Goal: Transaction & Acquisition: Obtain resource

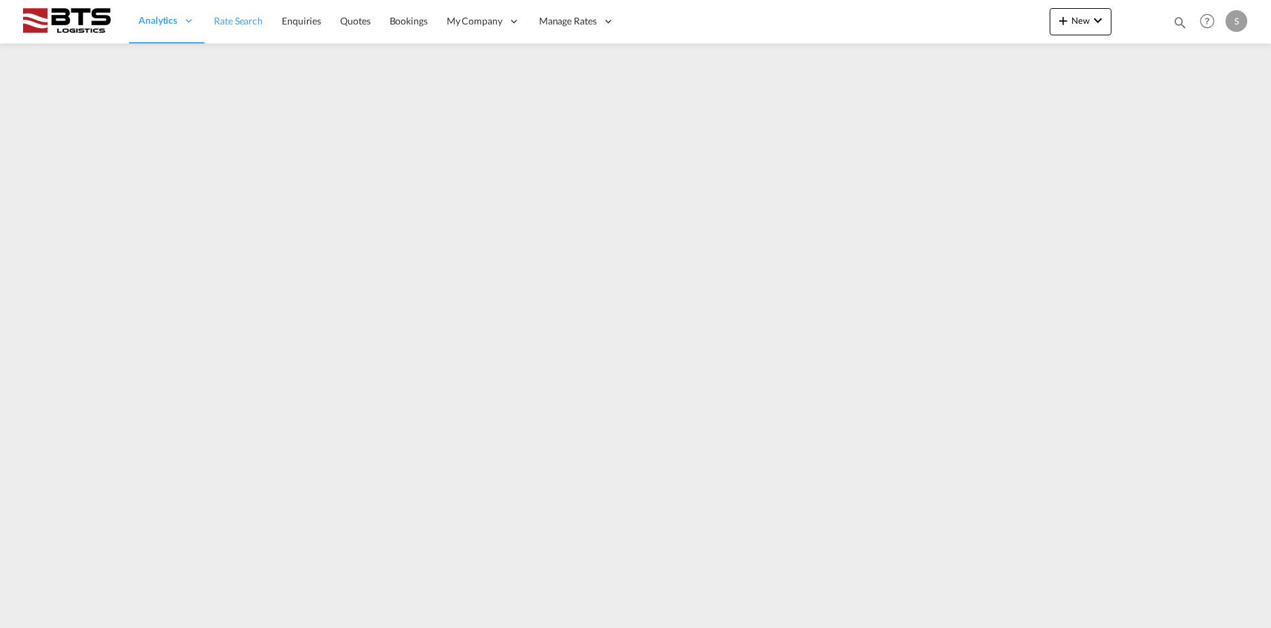
click at [230, 31] on link "Rate Search" at bounding box center [238, 21] width 68 height 44
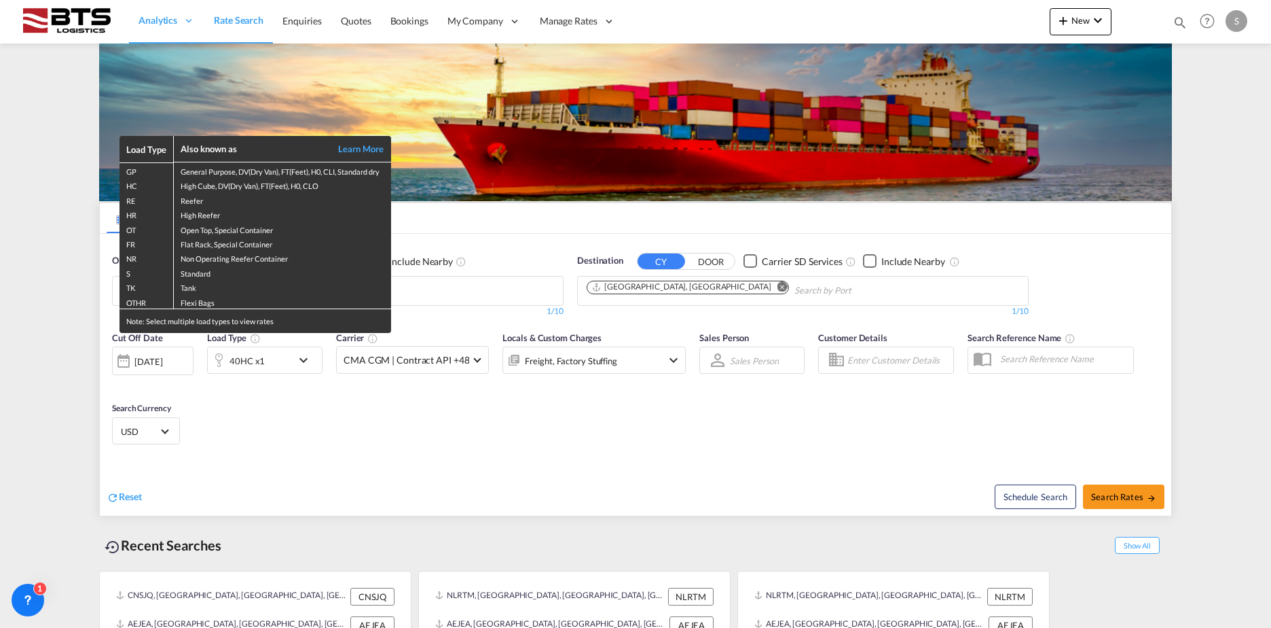
click at [551, 301] on div "Load Type Also known as Learn More GP General Purpose, DV(Dry Van), FT(Feet), H…" at bounding box center [635, 314] width 1271 height 628
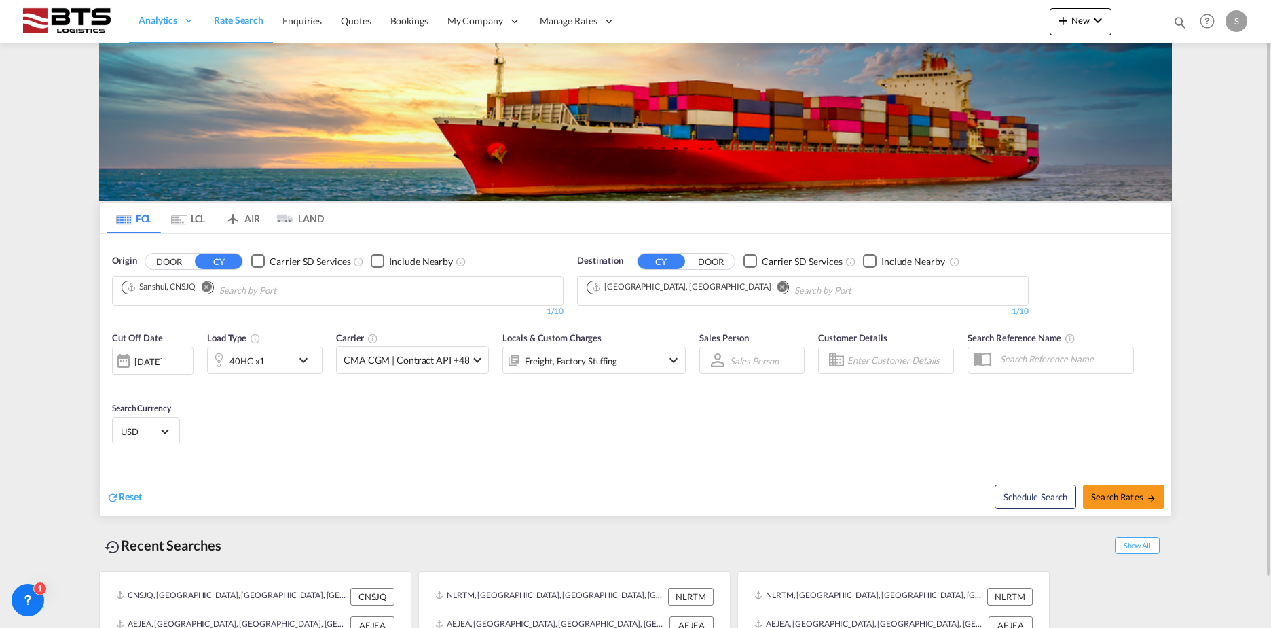
click at [210, 290] on md-icon "Remove" at bounding box center [207, 286] width 10 height 10
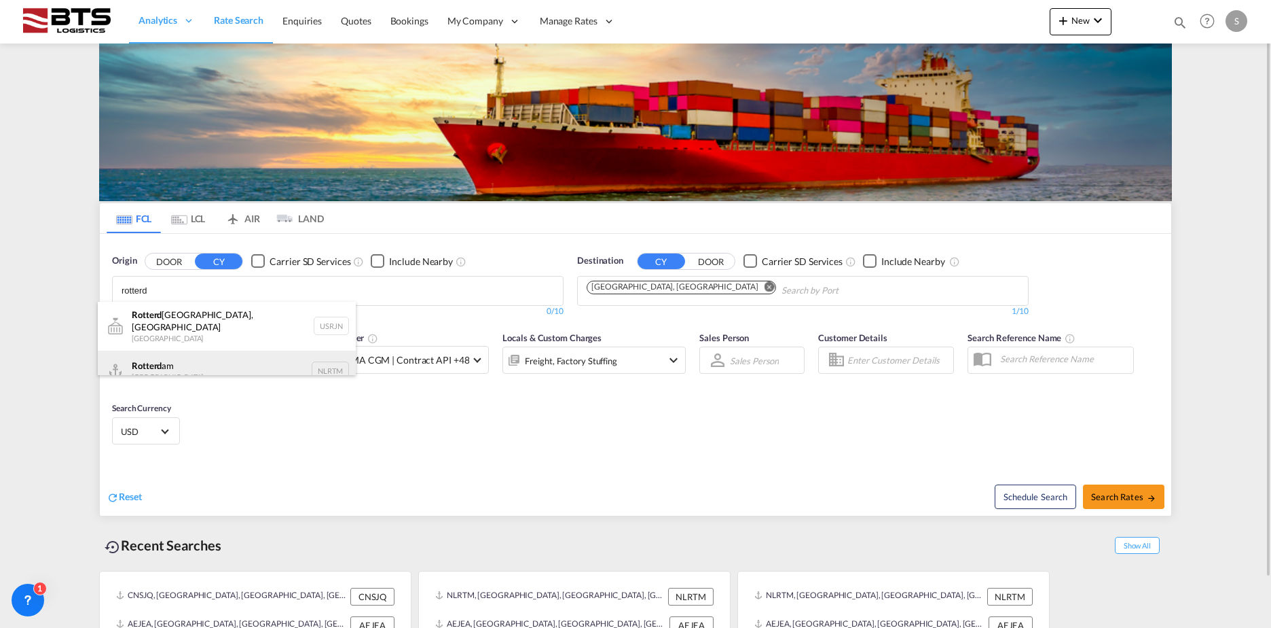
type input "rotterd"
drag, startPoint x: 211, startPoint y: 362, endPoint x: 436, endPoint y: 272, distance: 242.9
click at [211, 362] on div "Rotterd am [GEOGRAPHIC_DATA] NLRTM" at bounding box center [227, 370] width 258 height 41
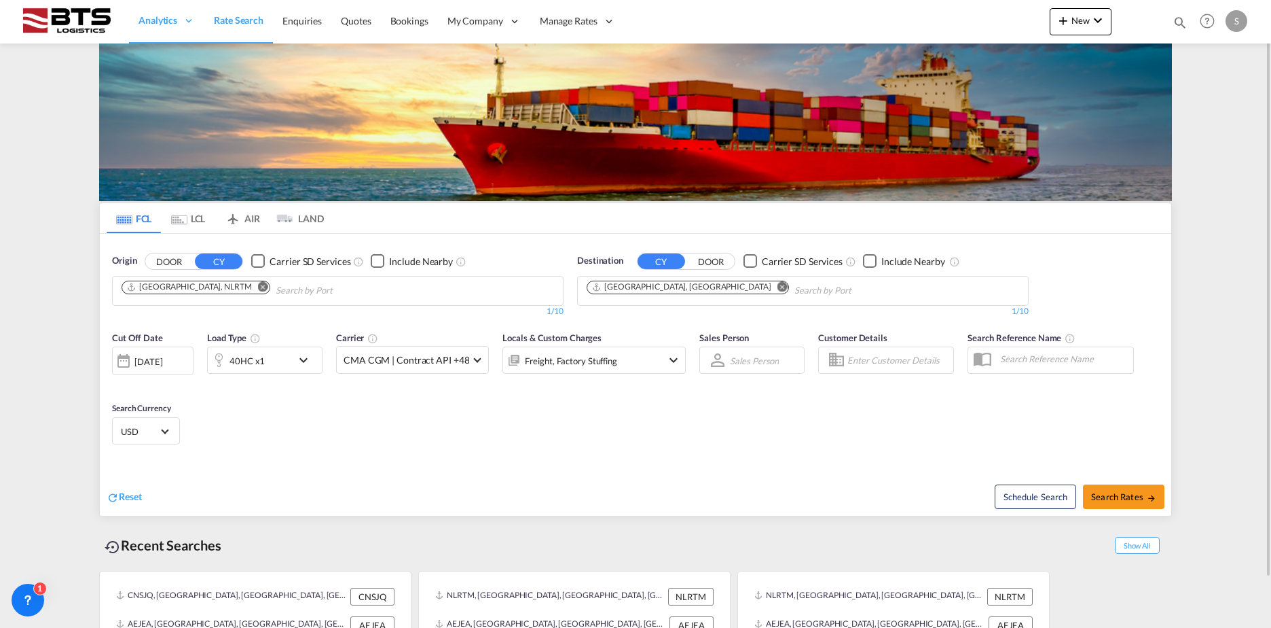
click at [778, 289] on md-icon "Remove" at bounding box center [783, 286] width 10 height 10
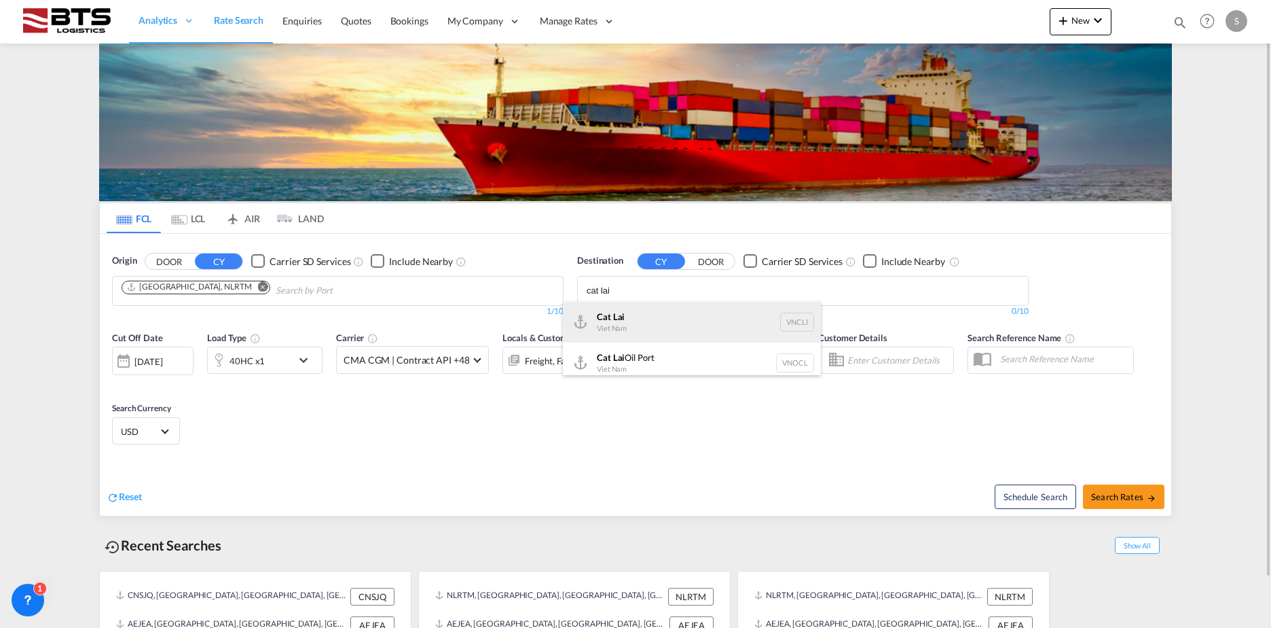
type input "cat lai"
click at [642, 338] on div "Cat Lai Viet Nam VNCLI" at bounding box center [692, 322] width 258 height 41
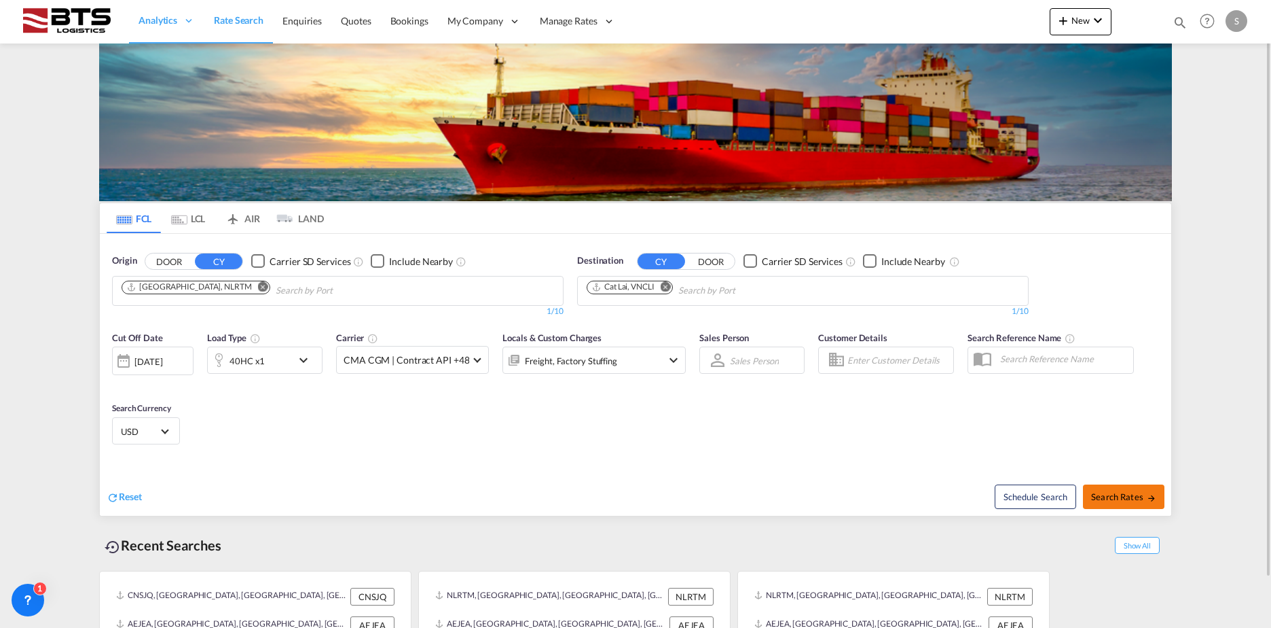
click at [1126, 496] on span "Search Rates" at bounding box center [1123, 496] width 65 height 11
type input "NLRTM to VNCLI / [DATE]"
